Goal: Contribute content: Contribute content

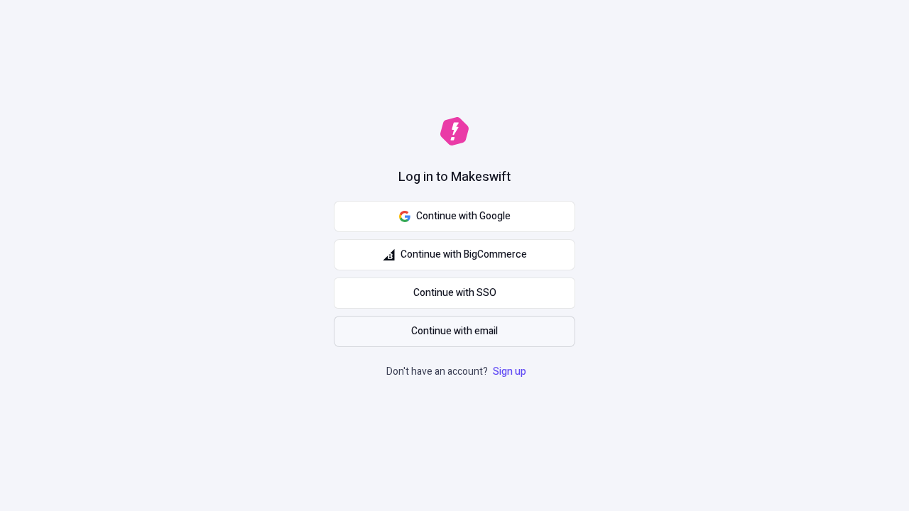
click at [454, 332] on span "Continue with email" at bounding box center [454, 332] width 87 height 16
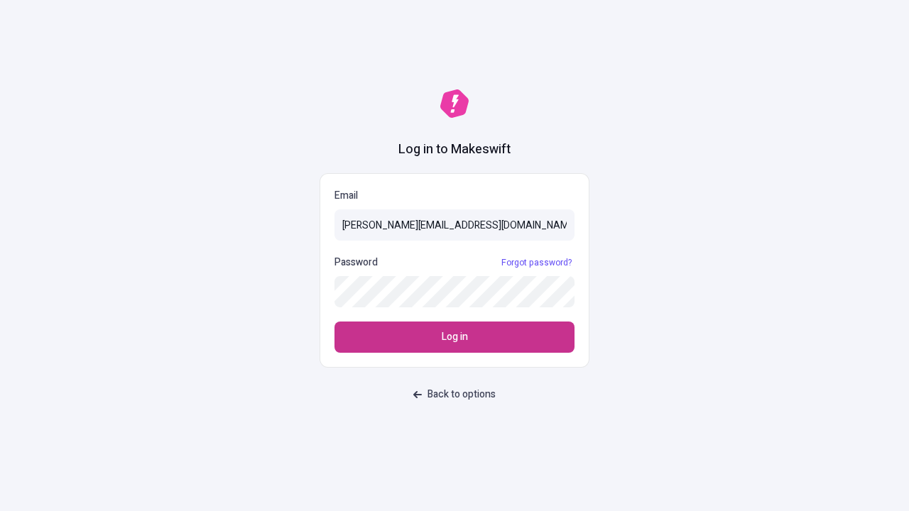
click at [454, 337] on span "Log in" at bounding box center [455, 337] width 26 height 16
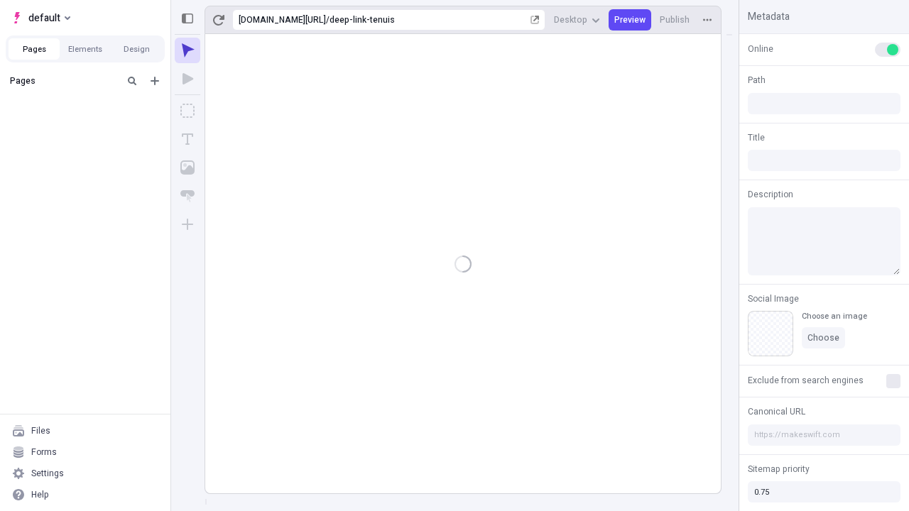
type input "/deep-link-tenuis"
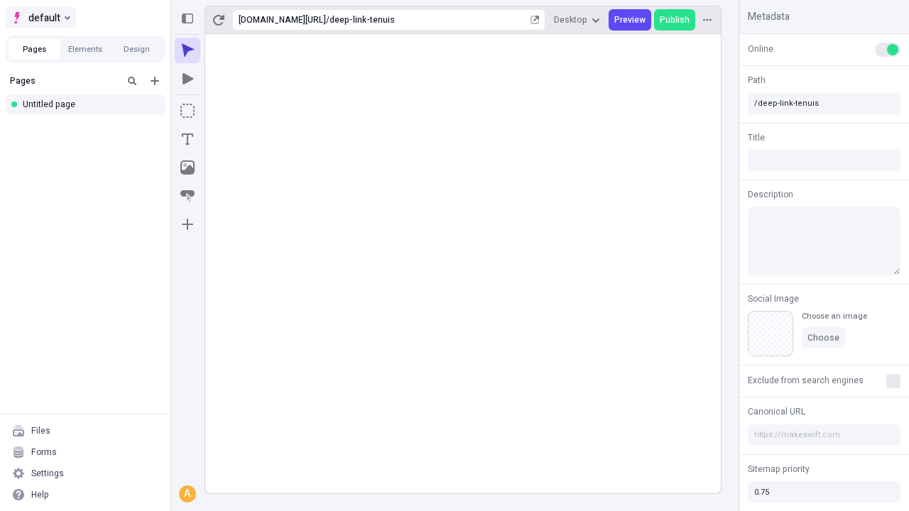
click at [40, 18] on span "default" at bounding box center [44, 17] width 32 height 17
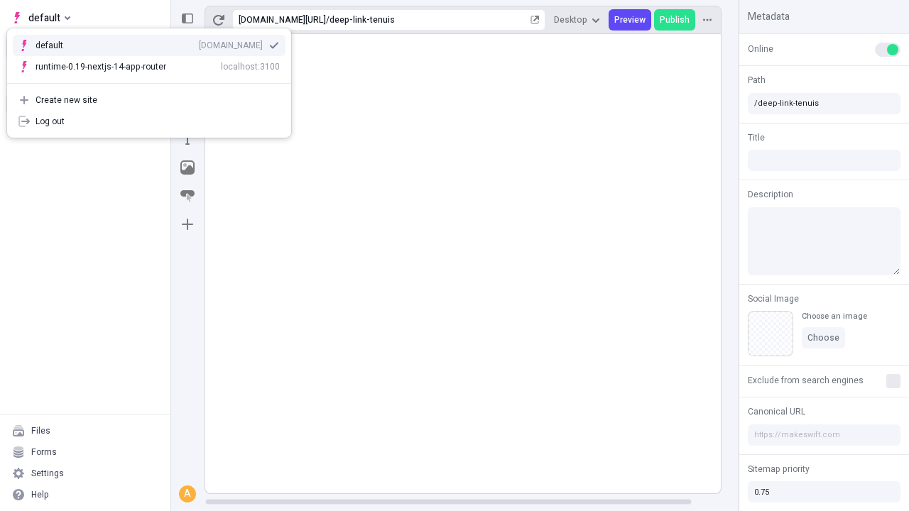
click at [149, 100] on div "Create new site" at bounding box center [157, 99] width 244 height 11
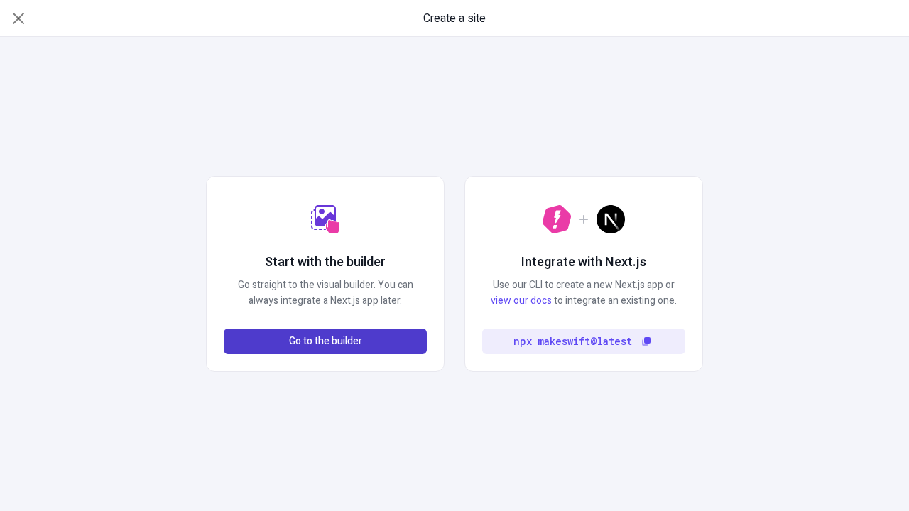
click at [325, 341] on span "Go to the builder" at bounding box center [325, 342] width 73 height 16
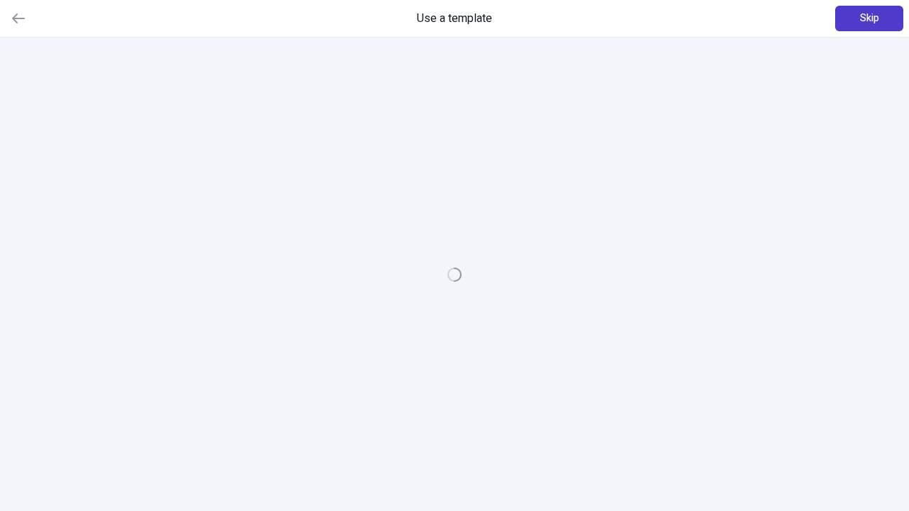
click at [869, 18] on span "Skip" at bounding box center [869, 19] width 19 height 16
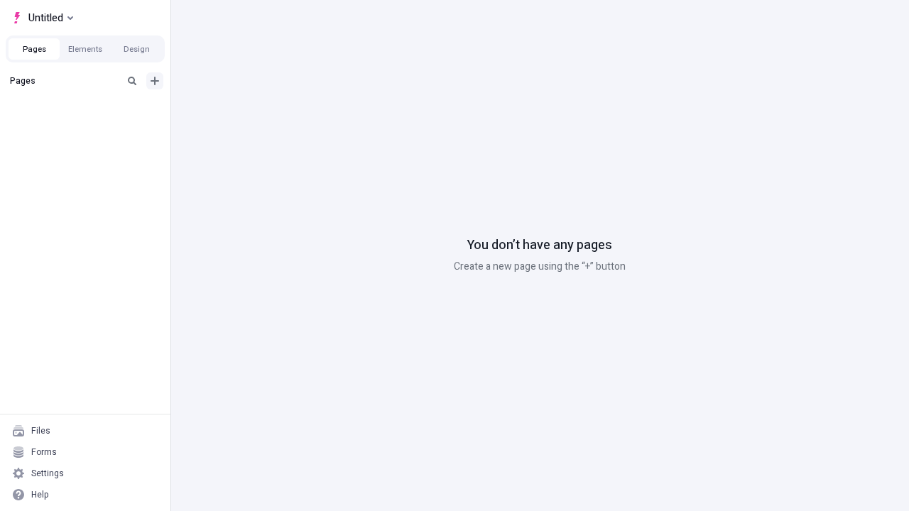
click at [155, 81] on icon "Add new" at bounding box center [155, 81] width 9 height 9
click at [89, 127] on div "Blank page" at bounding box center [89, 126] width 136 height 21
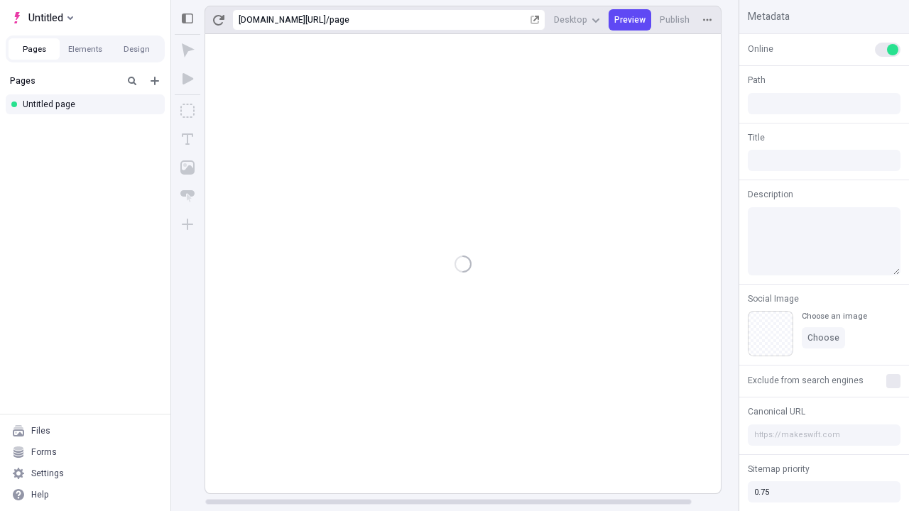
type input "/page"
click at [187, 111] on icon "Box" at bounding box center [187, 111] width 14 height 14
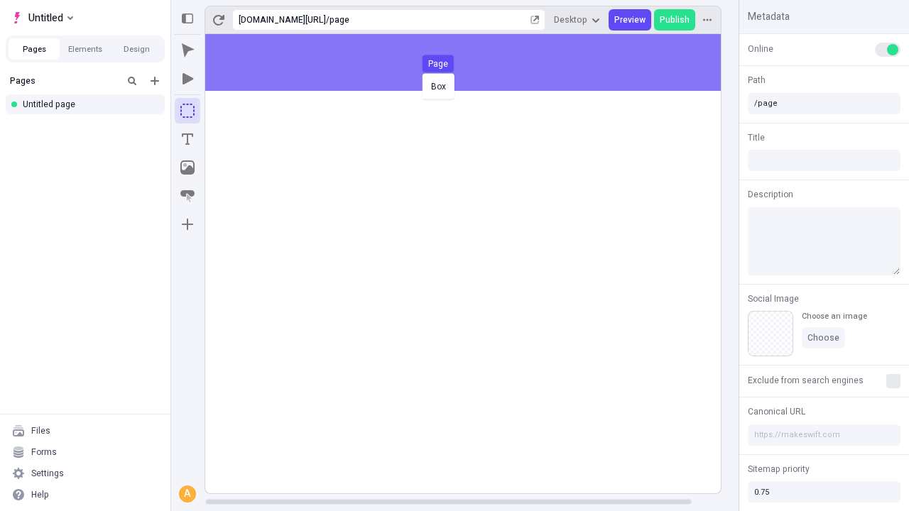
click at [477, 62] on div "Box Page" at bounding box center [454, 255] width 909 height 511
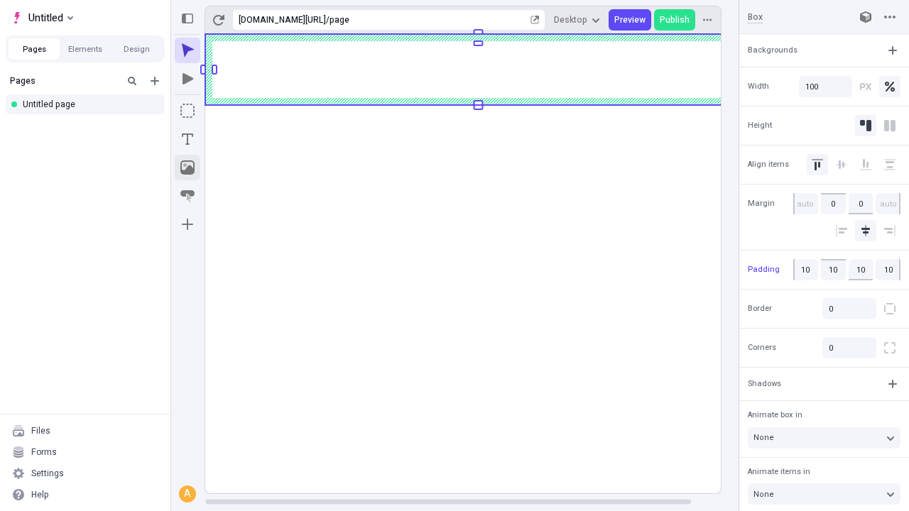
click at [187, 168] on icon "Image" at bounding box center [187, 167] width 14 height 14
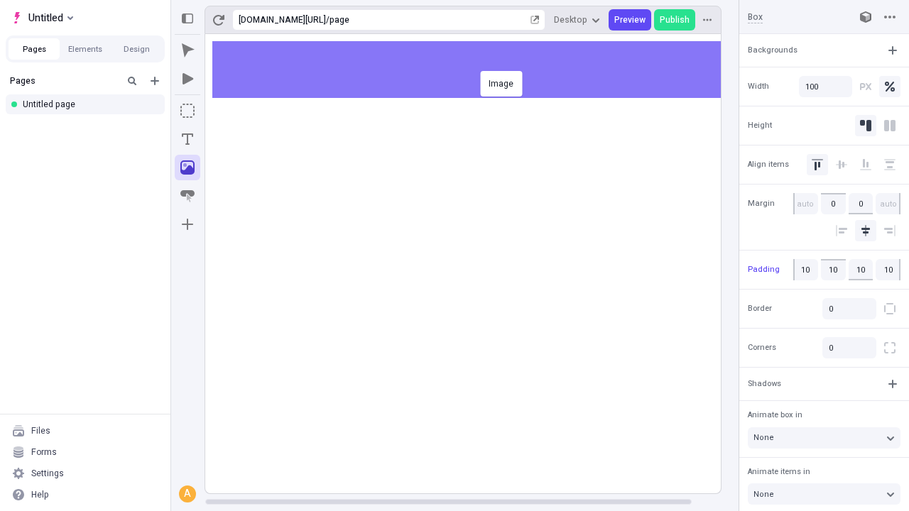
click at [477, 70] on div "Image" at bounding box center [454, 255] width 909 height 511
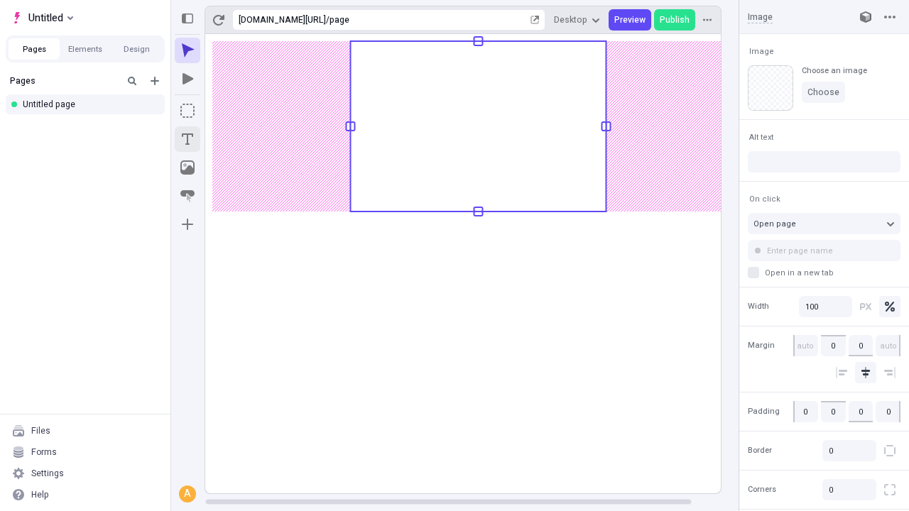
click at [187, 139] on icon "Text" at bounding box center [187, 138] width 11 height 11
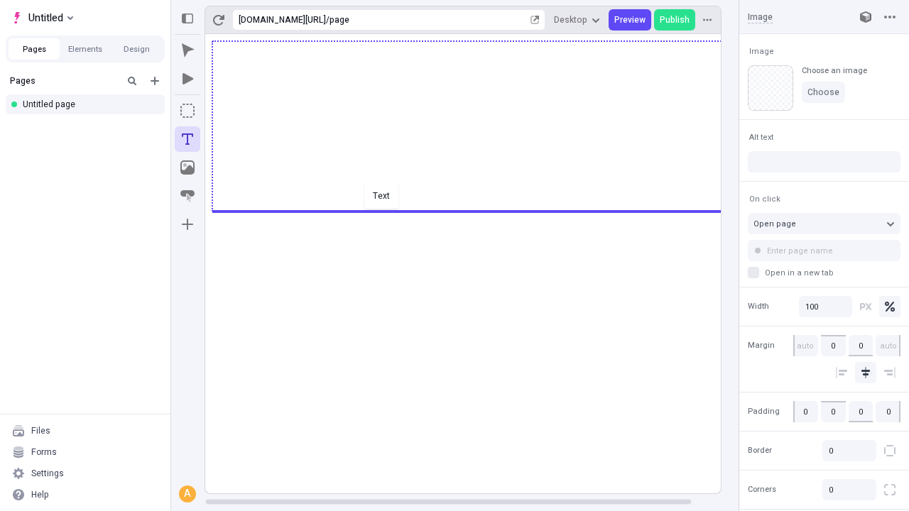
click at [477, 210] on div "Text" at bounding box center [454, 255] width 909 height 511
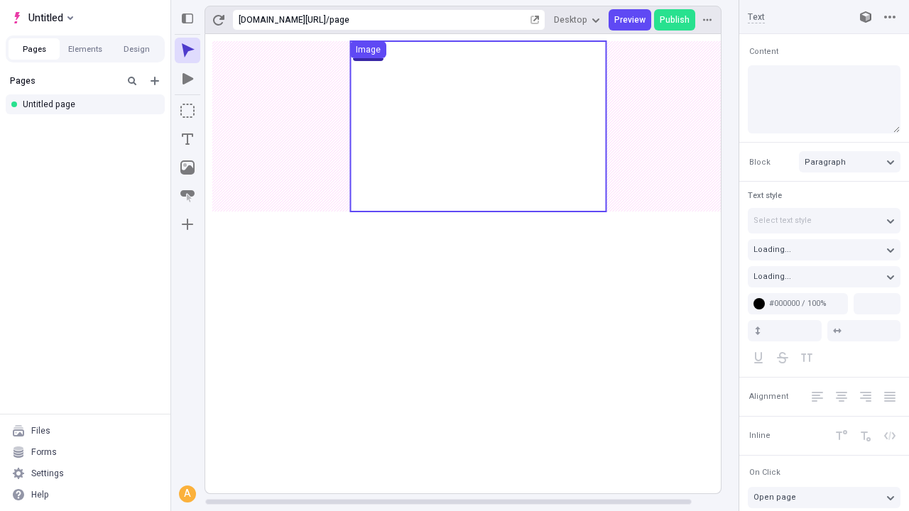
type input "18"
type input "1.5"
type textarea "Fungibly synthesize cutting-edge virtualization, then energistically evolve str…"
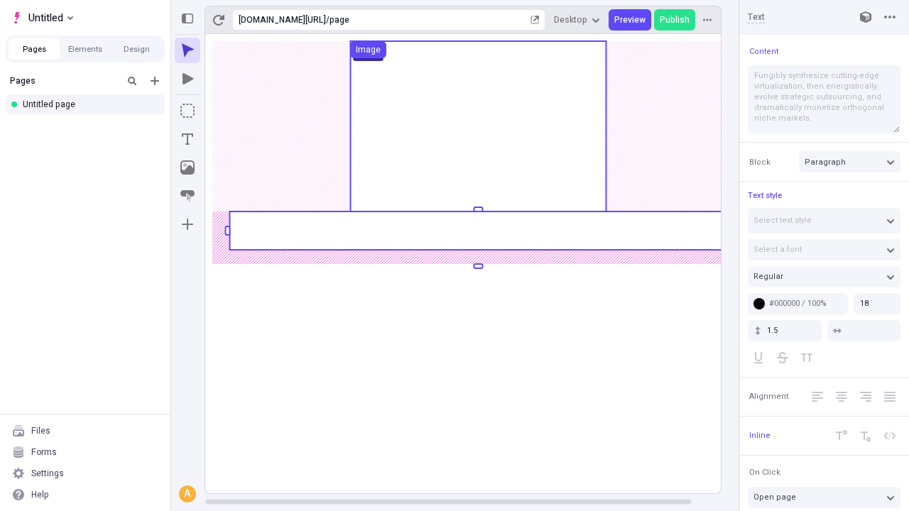
click at [477, 231] on rect at bounding box center [477, 231] width 497 height 38
click at [477, 231] on rect at bounding box center [478, 263] width 546 height 459
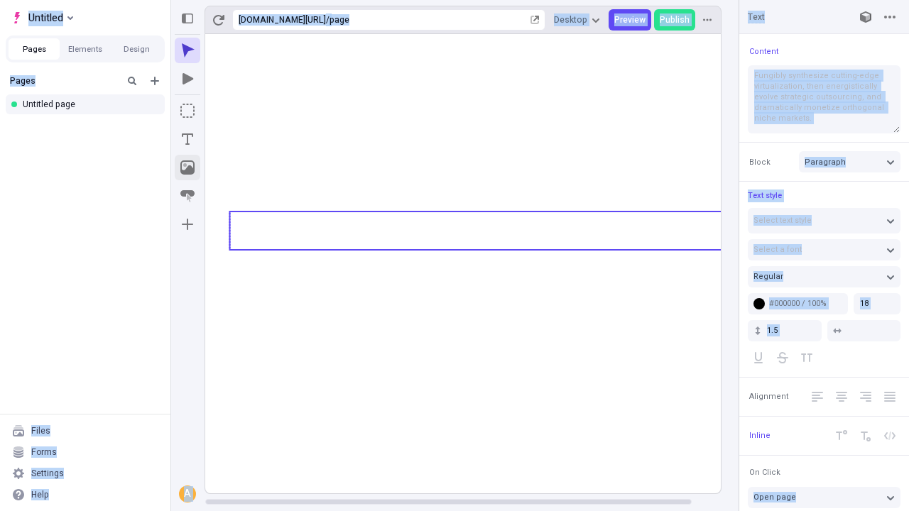
click at [187, 168] on icon "Image" at bounding box center [187, 167] width 14 height 14
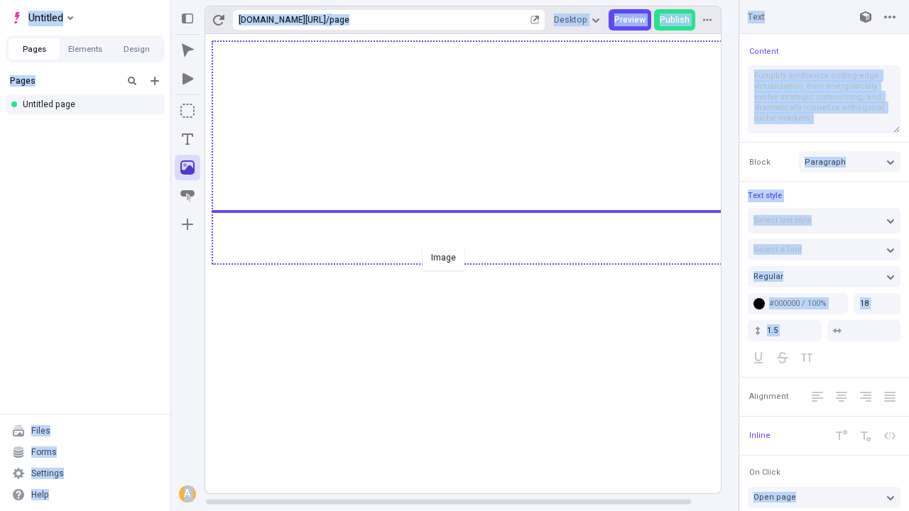
click at [477, 263] on div "Image" at bounding box center [454, 255] width 909 height 511
